Goal: Information Seeking & Learning: Understand process/instructions

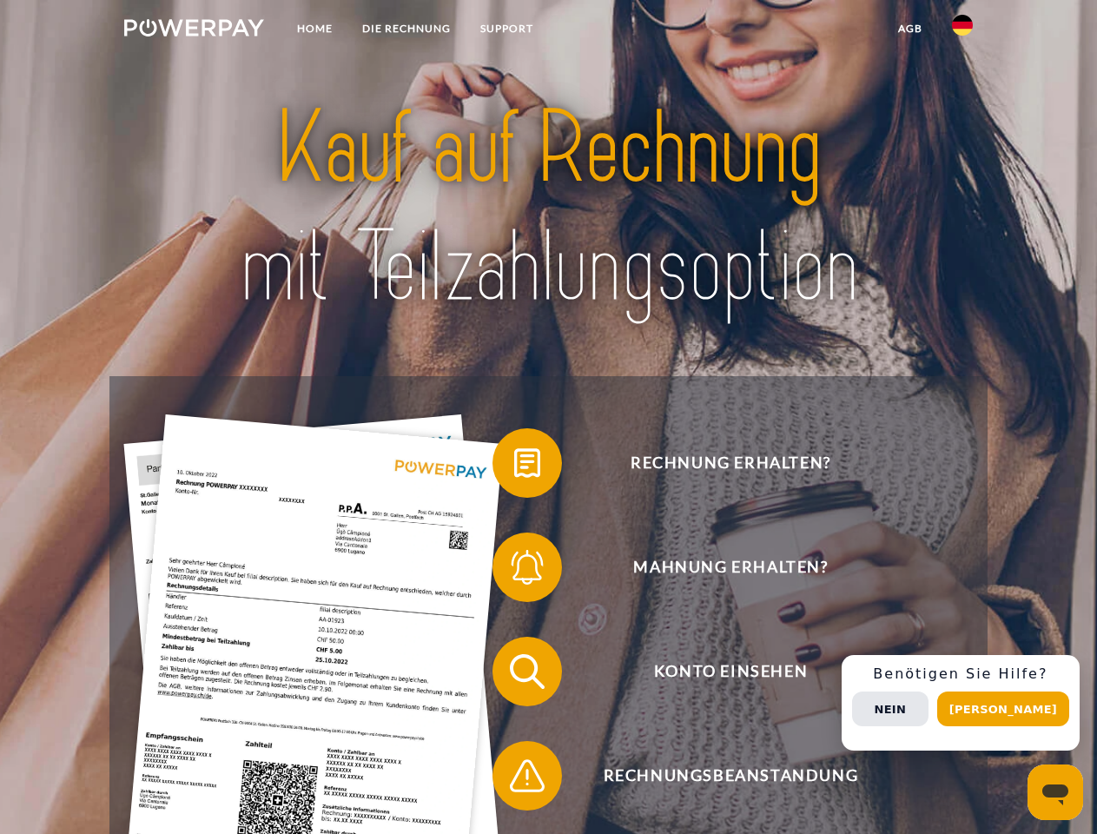
click at [194, 30] on img at bounding box center [194, 27] width 140 height 17
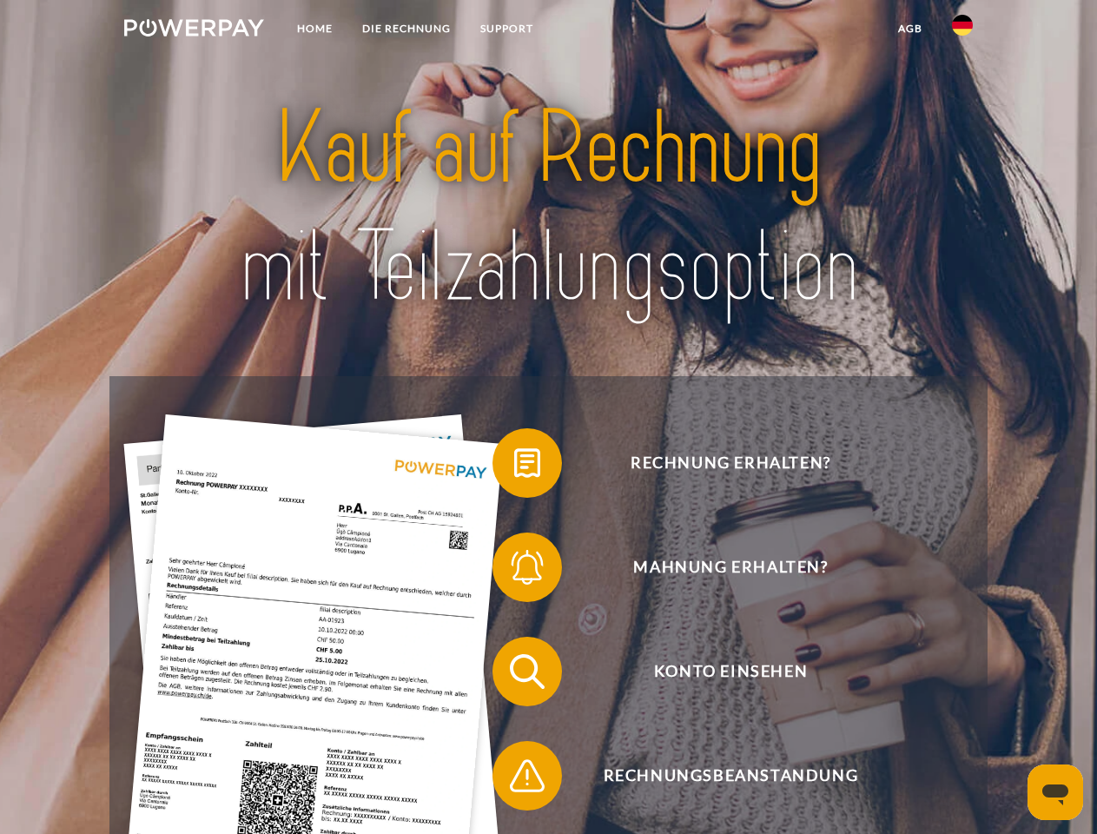
click at [962, 30] on img at bounding box center [962, 25] width 21 height 21
click at [909, 29] on link "agb" at bounding box center [910, 28] width 54 height 31
click at [514, 466] on span at bounding box center [501, 462] width 87 height 87
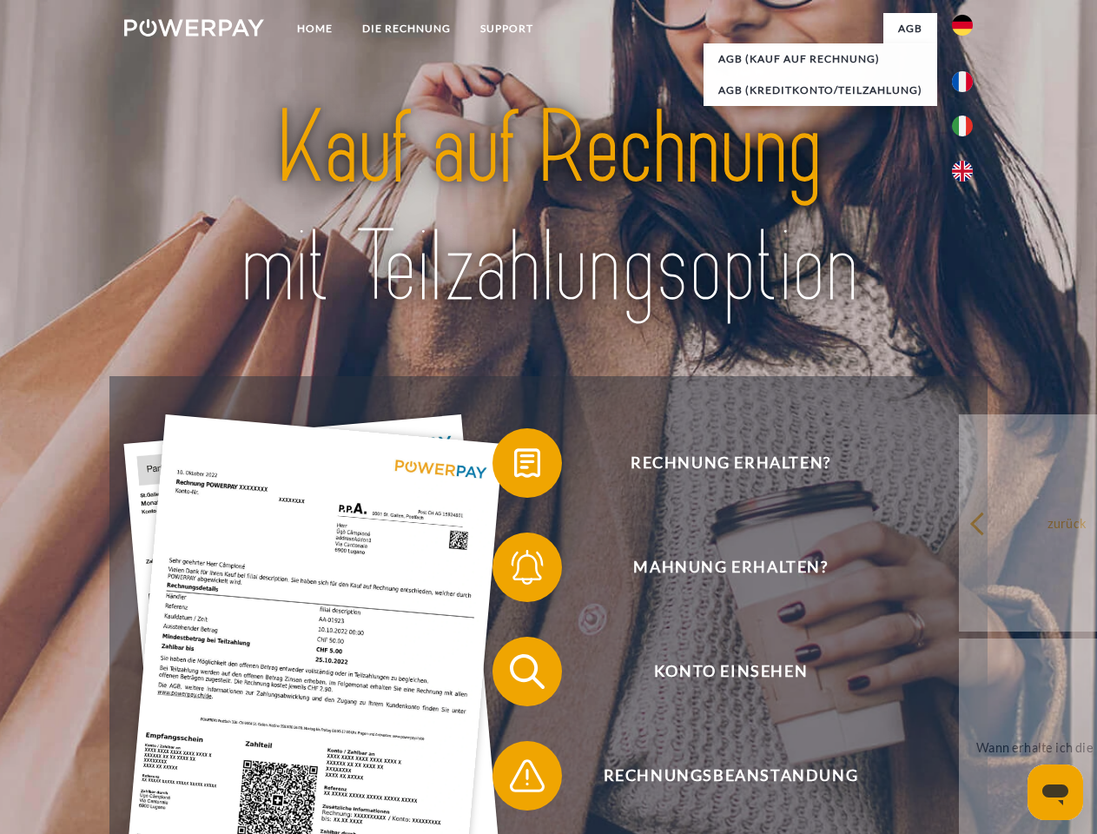
click at [514, 571] on span at bounding box center [501, 567] width 87 height 87
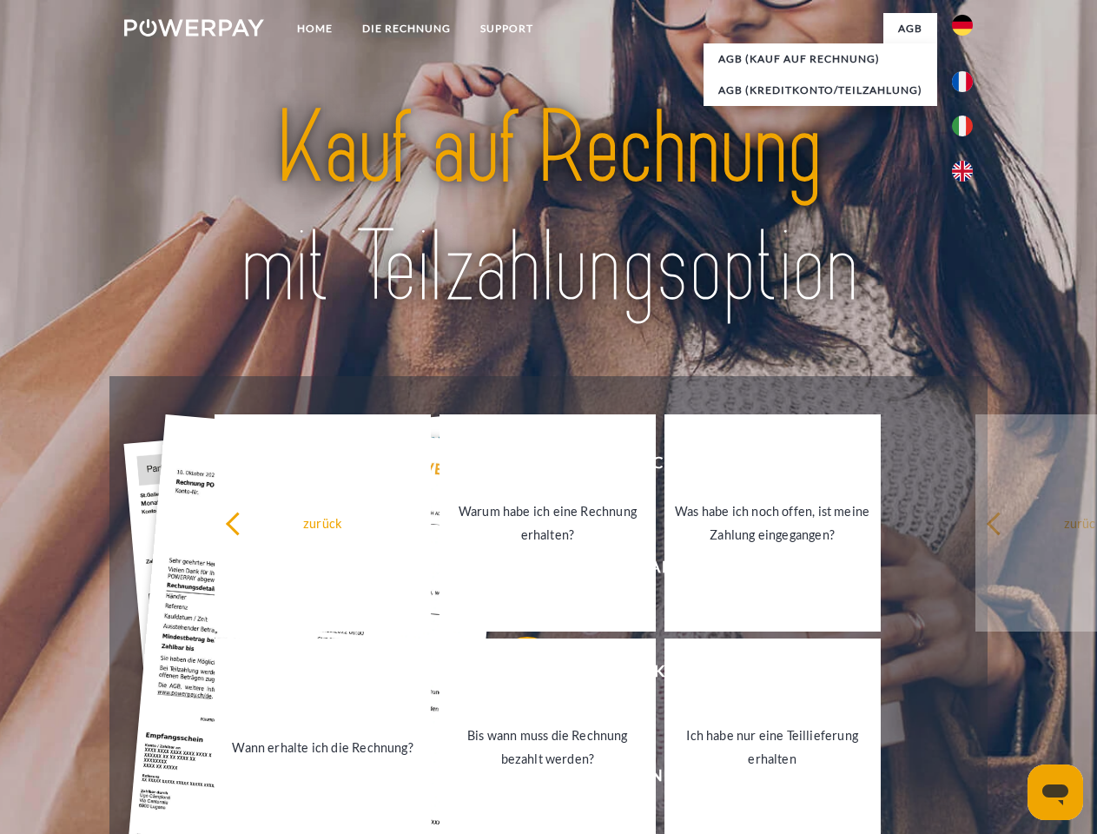
click at [514, 675] on link "Bis wann muss die Rechnung bezahlt werden?" at bounding box center [547, 746] width 216 height 217
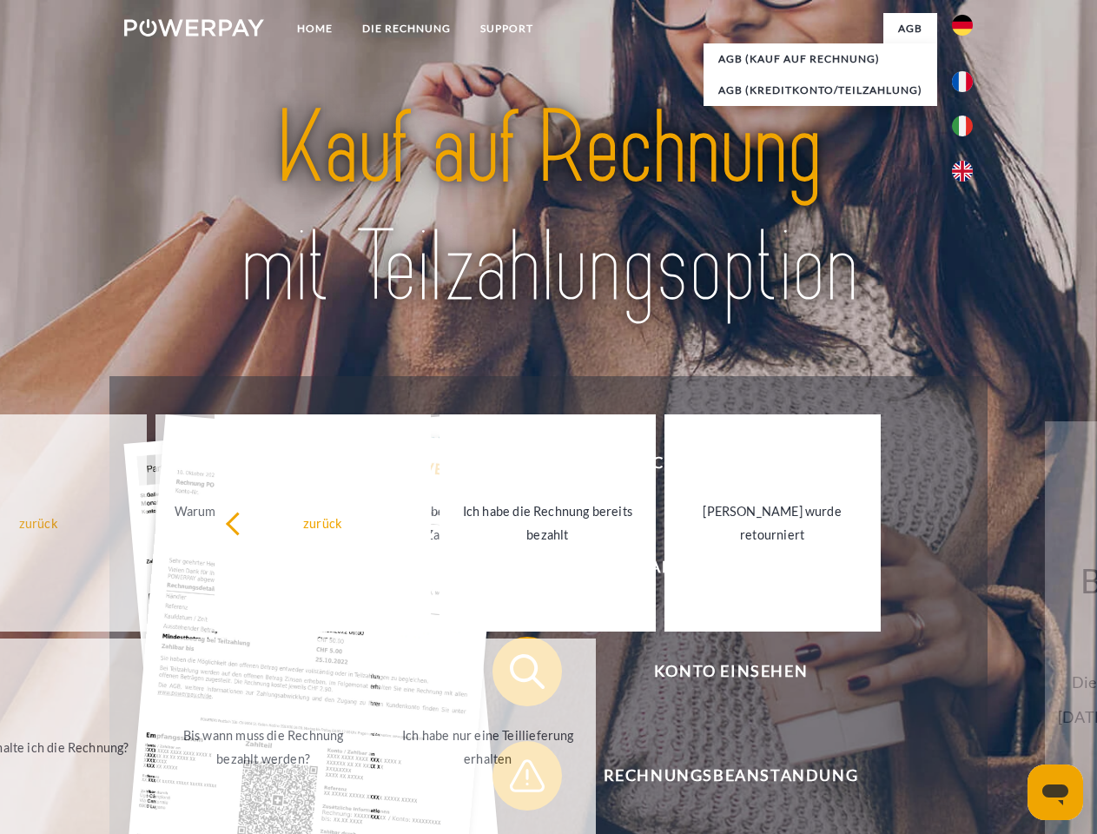
click at [514, 779] on span at bounding box center [501, 775] width 87 height 87
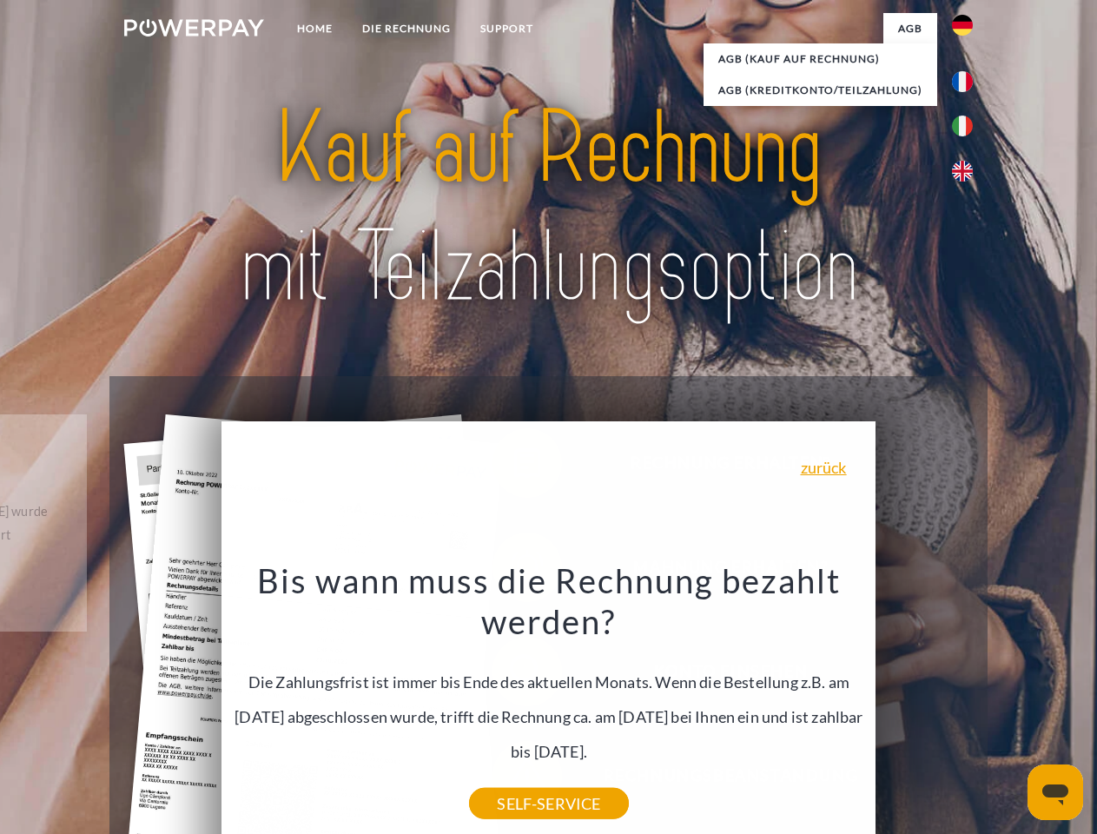
click at [967, 703] on div "Rechnung erhalten? Mahnung erhalten? Konto einsehen" at bounding box center [547, 723] width 877 height 695
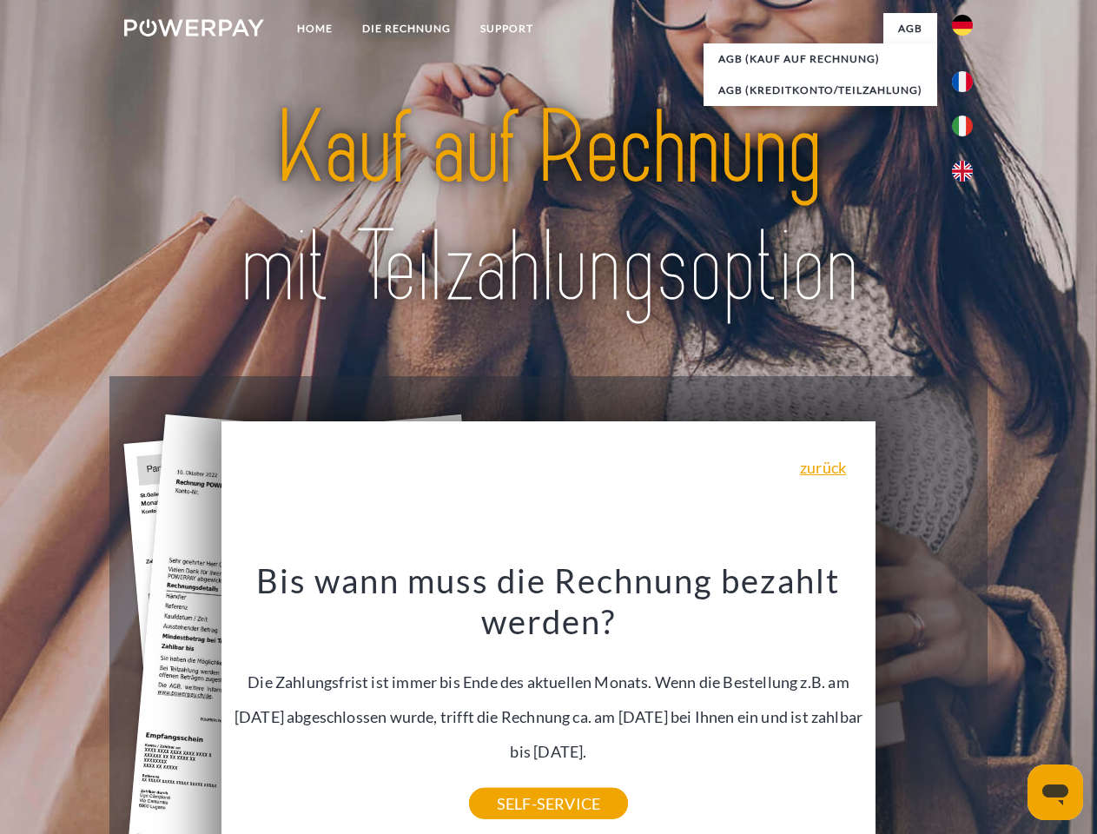
click at [924, 706] on span "Konto einsehen" at bounding box center [731, 671] width 426 height 69
click at [1009, 709] on header "Home DIE RECHNUNG SUPPORT" at bounding box center [548, 599] width 1097 height 1199
